Goal: Information Seeking & Learning: Learn about a topic

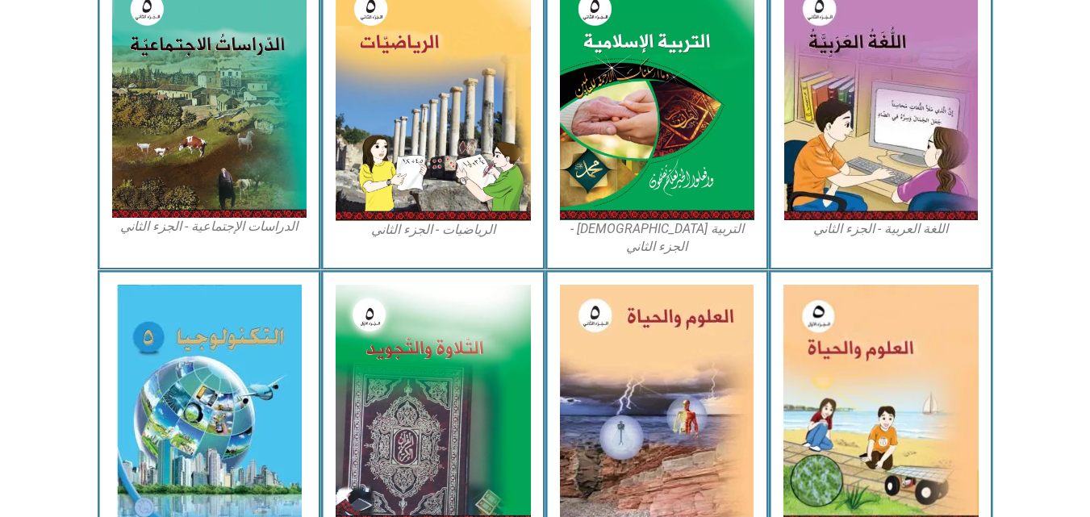
scroll to position [878, 0]
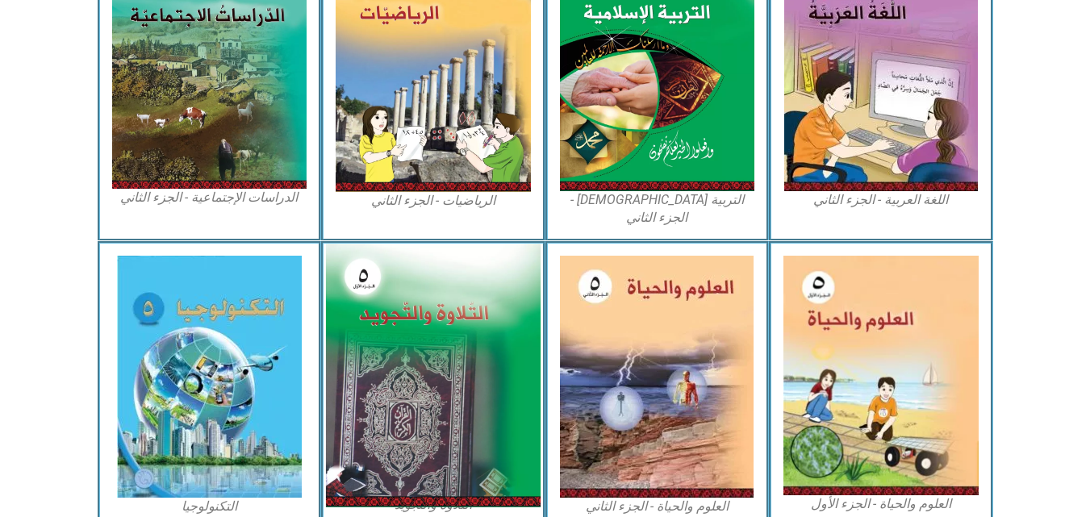
click at [486, 402] on img at bounding box center [433, 376] width 215 height 264
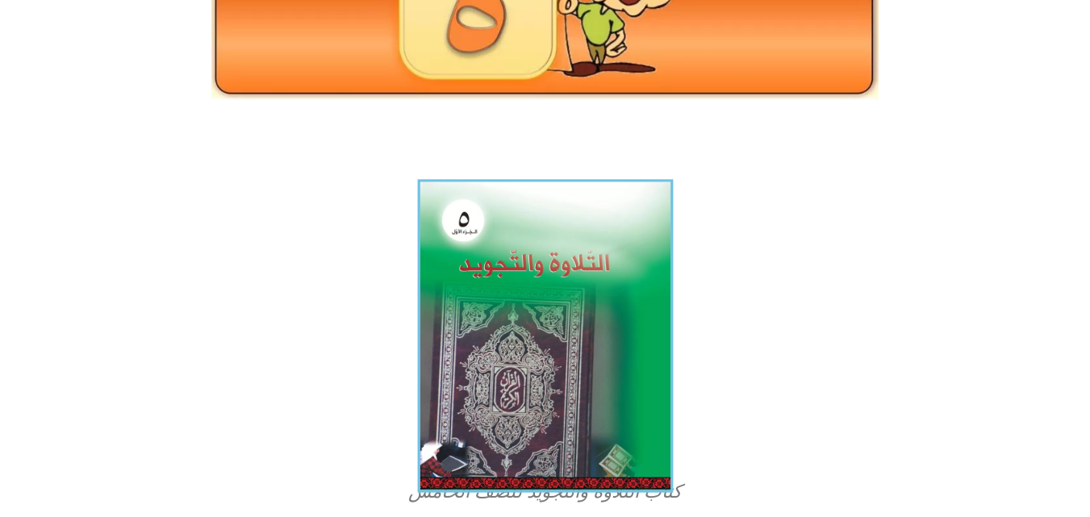
scroll to position [286, 0]
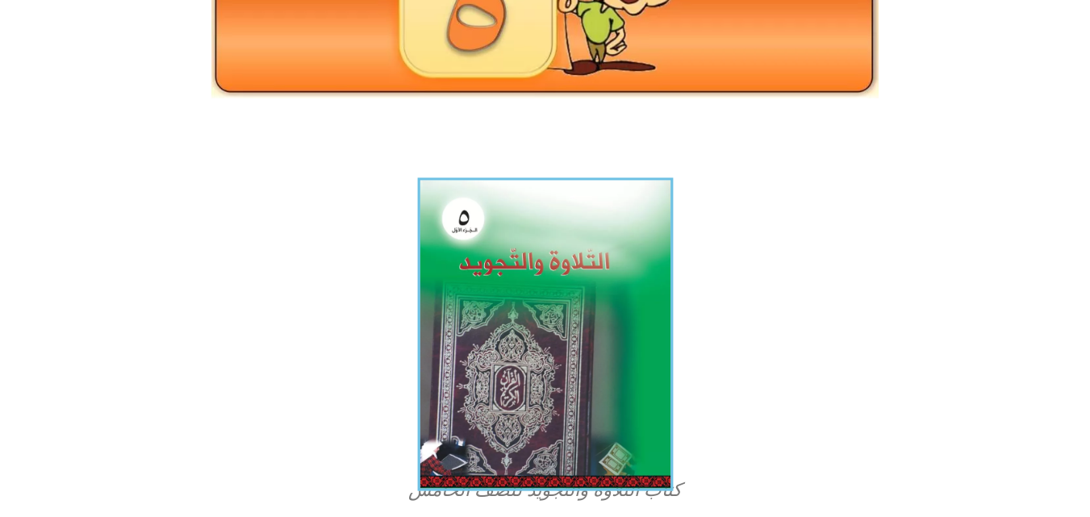
click at [552, 324] on img at bounding box center [545, 333] width 256 height 313
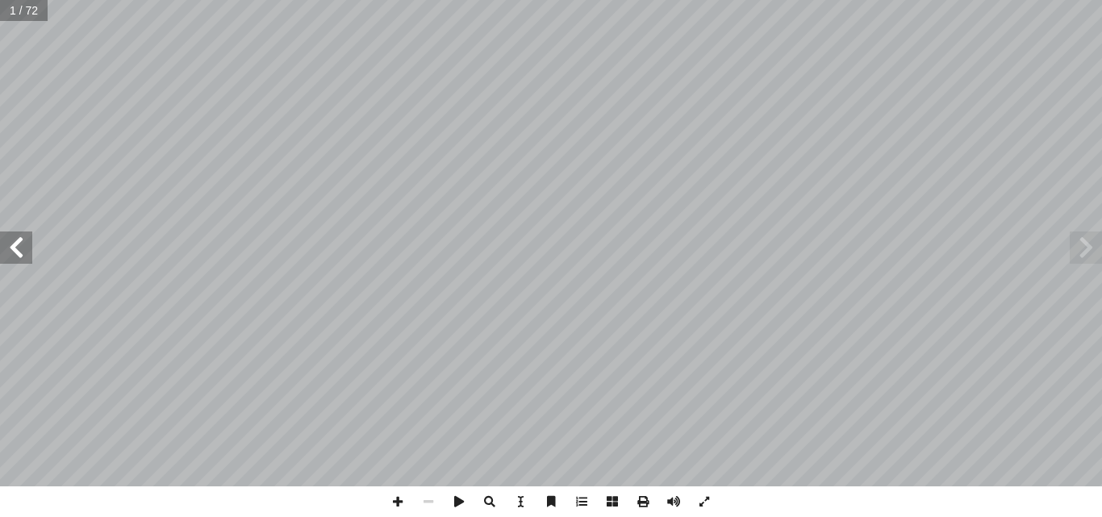
click at [11, 255] on span at bounding box center [16, 248] width 32 height 32
click at [13, 256] on span at bounding box center [16, 248] width 32 height 32
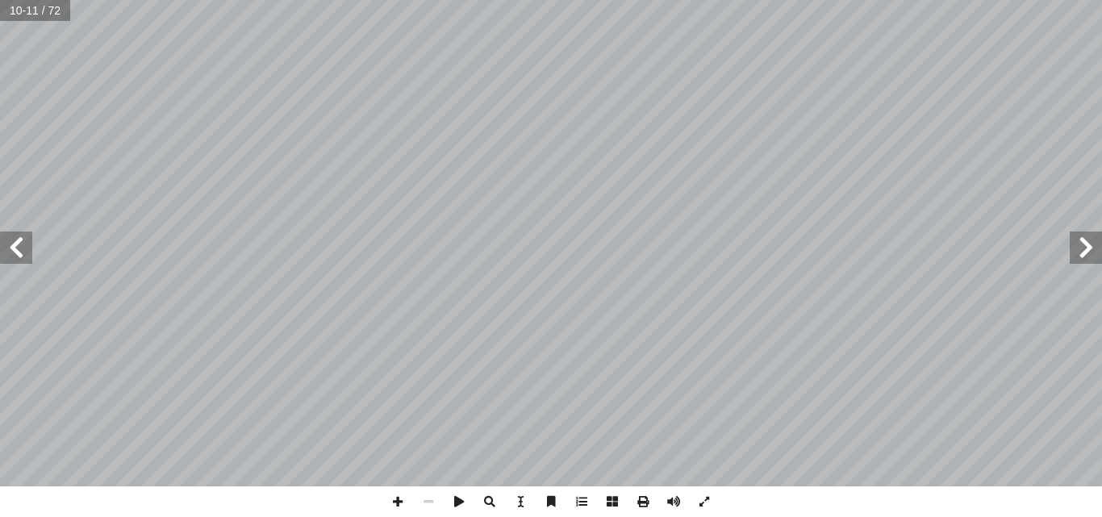
click at [1100, 249] on span at bounding box center [1086, 248] width 32 height 32
click at [1061, 220] on div "4 قادرين على: � ن يكونو أ رس � ّ لد � لبة في نهاية ّ لط � ع من َّ ق َ و َ ت ُ ف…" at bounding box center [551, 243] width 1102 height 486
click at [10, 237] on span at bounding box center [16, 248] width 32 height 32
click at [958, 147] on html "الصفحة الرئيسية الصف الأول الصف الثاني الصف الثالث الصف الرابع الصف الخامس الصف…" at bounding box center [551, 73] width 1102 height 147
click at [947, 147] on html "الصفحة الرئيسية الصف الأول الصف الثاني الصف الثالث الصف الرابع الصف الخامس الصف…" at bounding box center [551, 73] width 1102 height 147
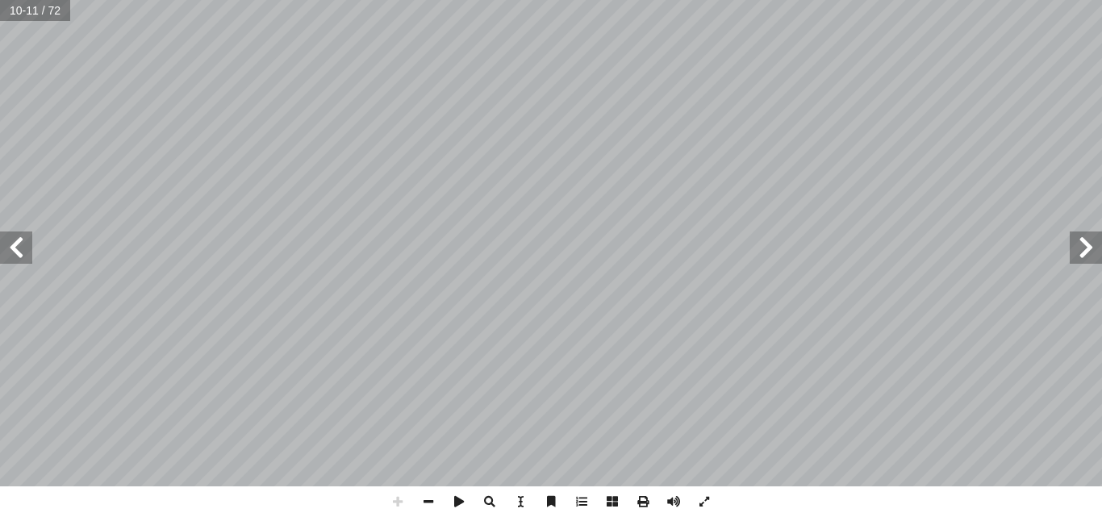
click at [810, 513] on div "6 حيم ". َّ لر � ِ حمن َّ لر � ِ ه ّ لل � "بسم البسملة: صيغة . ستعانه به � ل � …" at bounding box center [551, 258] width 1102 height 517
